Goal: Find specific page/section: Find specific page/section

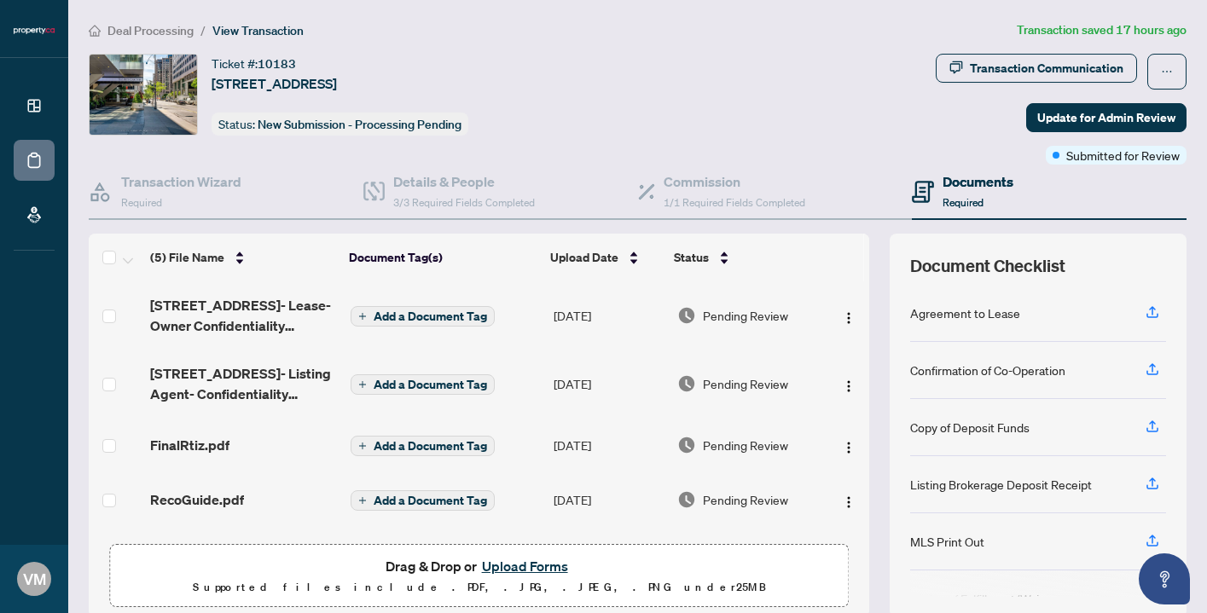
scroll to position [52, 0]
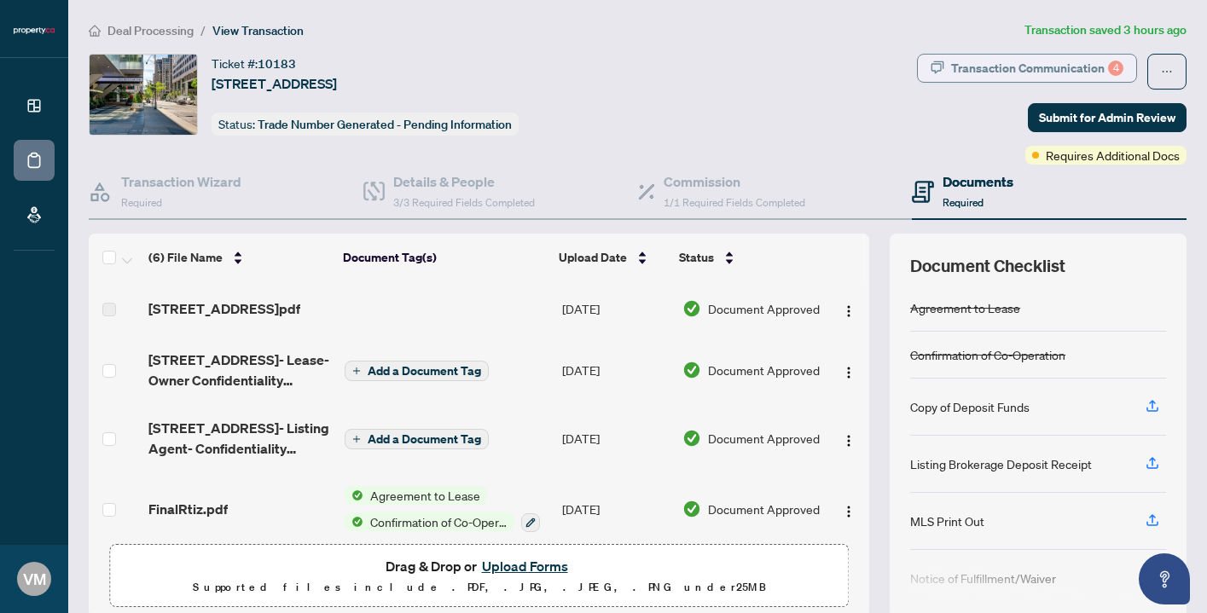
click at [995, 73] on div "Transaction Communication 4" at bounding box center [1037, 68] width 172 height 27
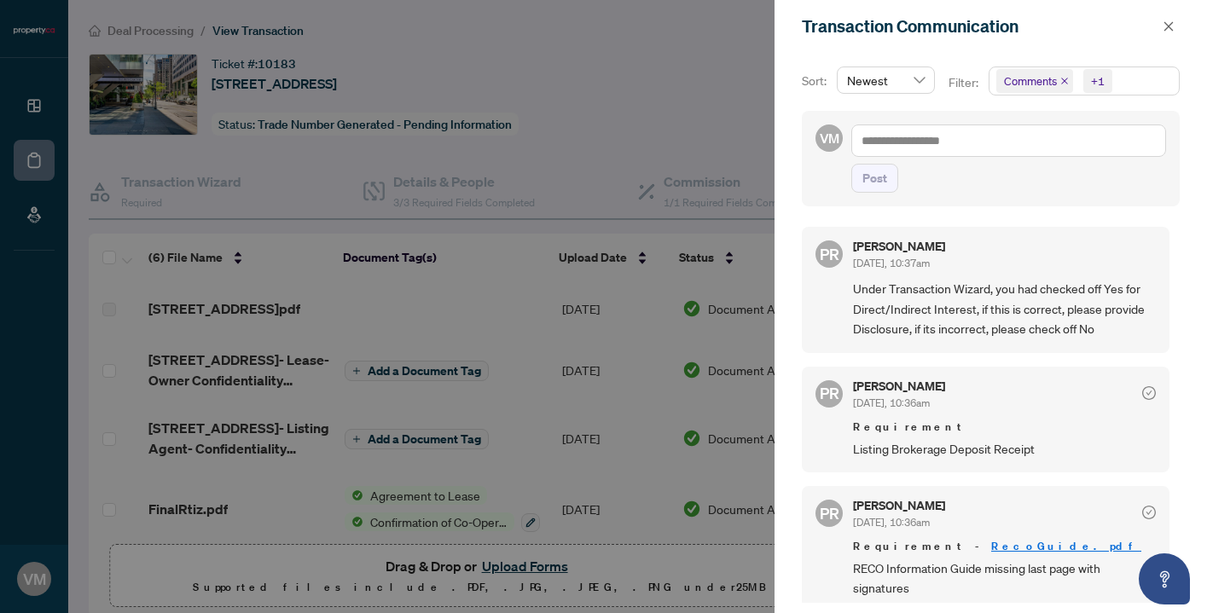
click at [1142, 392] on icon "check-circle" at bounding box center [1149, 393] width 14 height 14
click at [887, 419] on span "Requirement" at bounding box center [1004, 427] width 303 height 17
click at [433, 305] on div at bounding box center [603, 306] width 1207 height 613
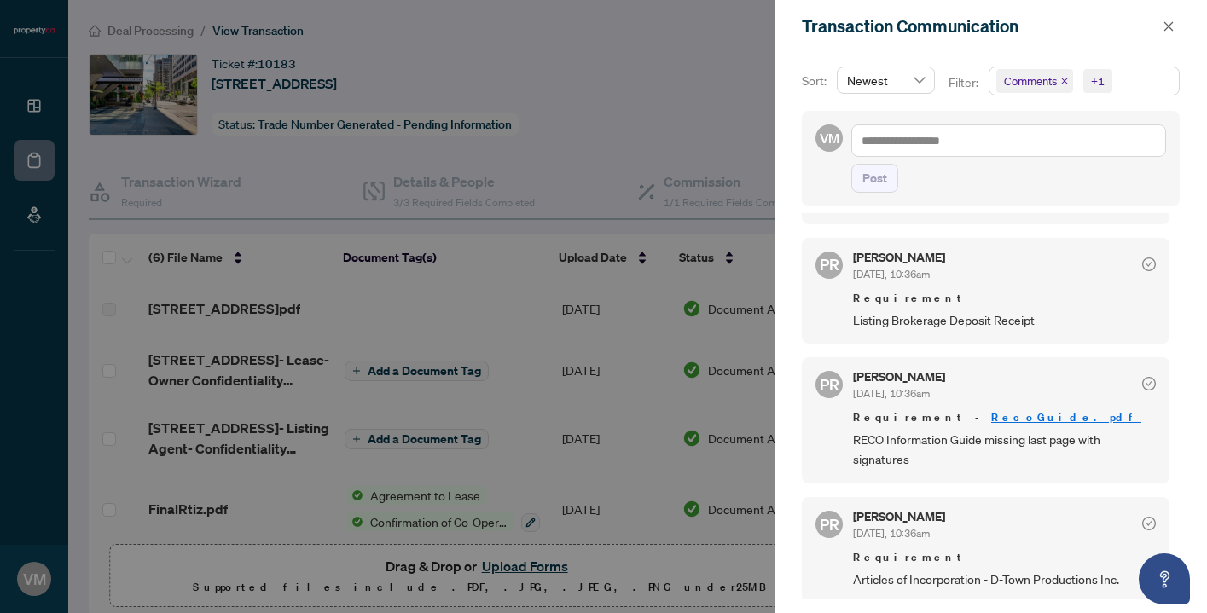
scroll to position [122, 0]
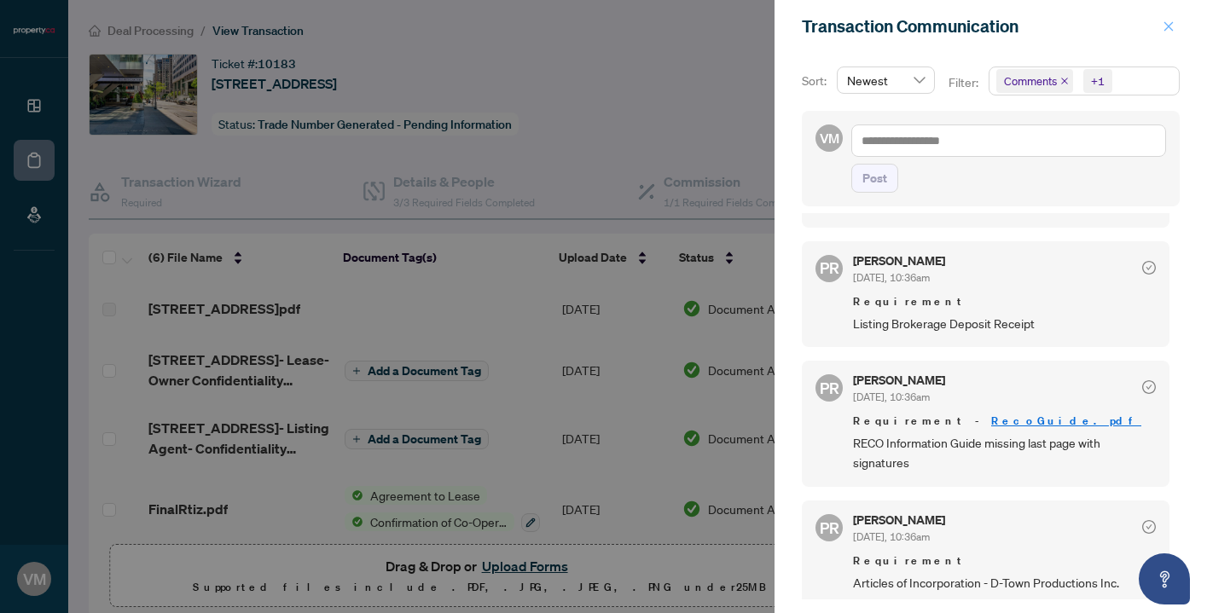
click at [1165, 30] on icon "close" at bounding box center [1169, 25] width 9 height 9
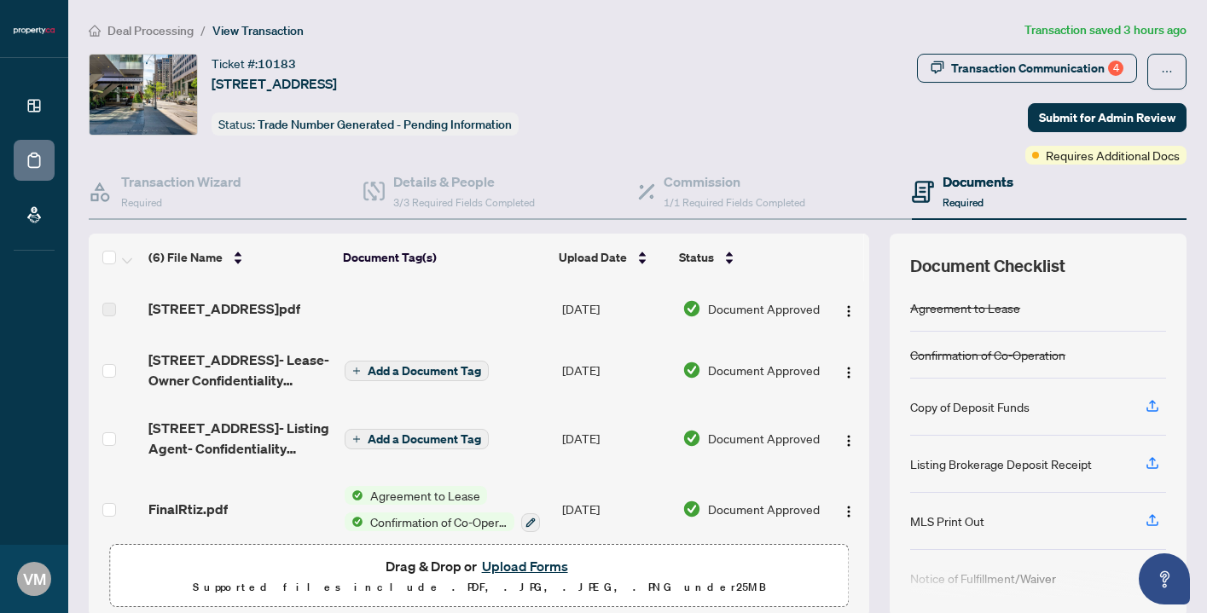
scroll to position [155, 0]
